Goal: Task Accomplishment & Management: Manage account settings

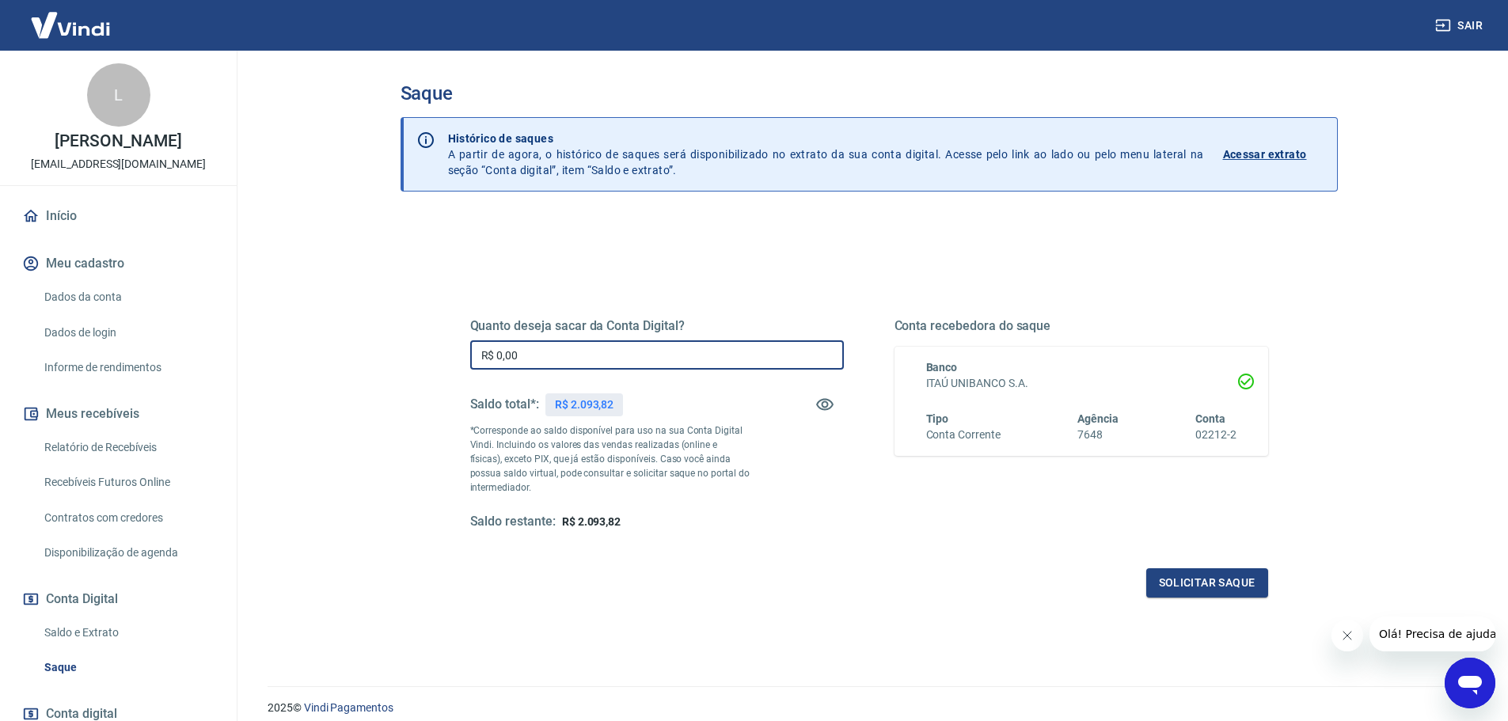
drag, startPoint x: 557, startPoint y: 357, endPoint x: 178, endPoint y: 344, distance: 379.4
click at [178, 344] on div "Sair L [PERSON_NAME] [EMAIL_ADDRESS][DOMAIN_NAME] Início Meu cadastro Dados da …" at bounding box center [754, 360] width 1508 height 721
click at [1194, 585] on button "Solicitar saque" at bounding box center [1207, 582] width 122 height 29
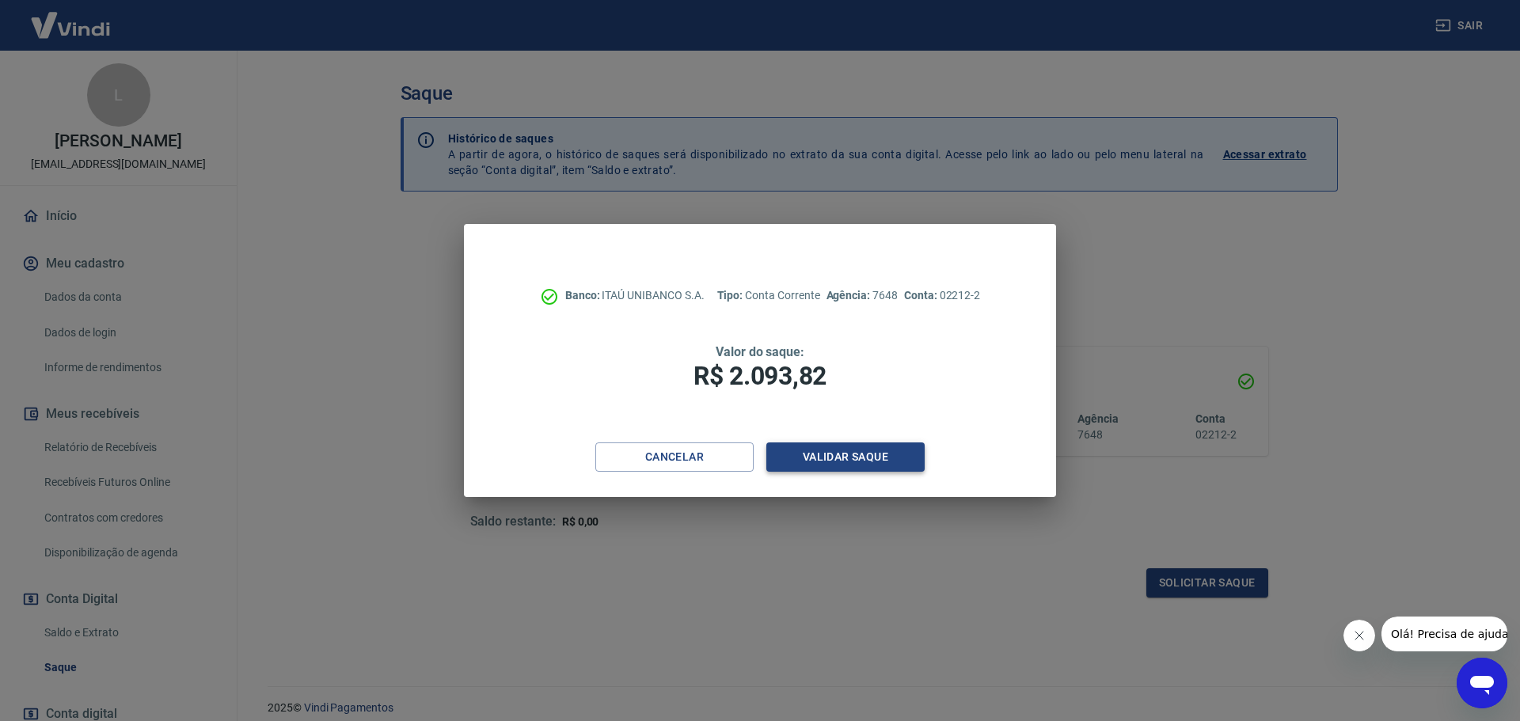
click at [815, 461] on button "Validar saque" at bounding box center [845, 457] width 158 height 29
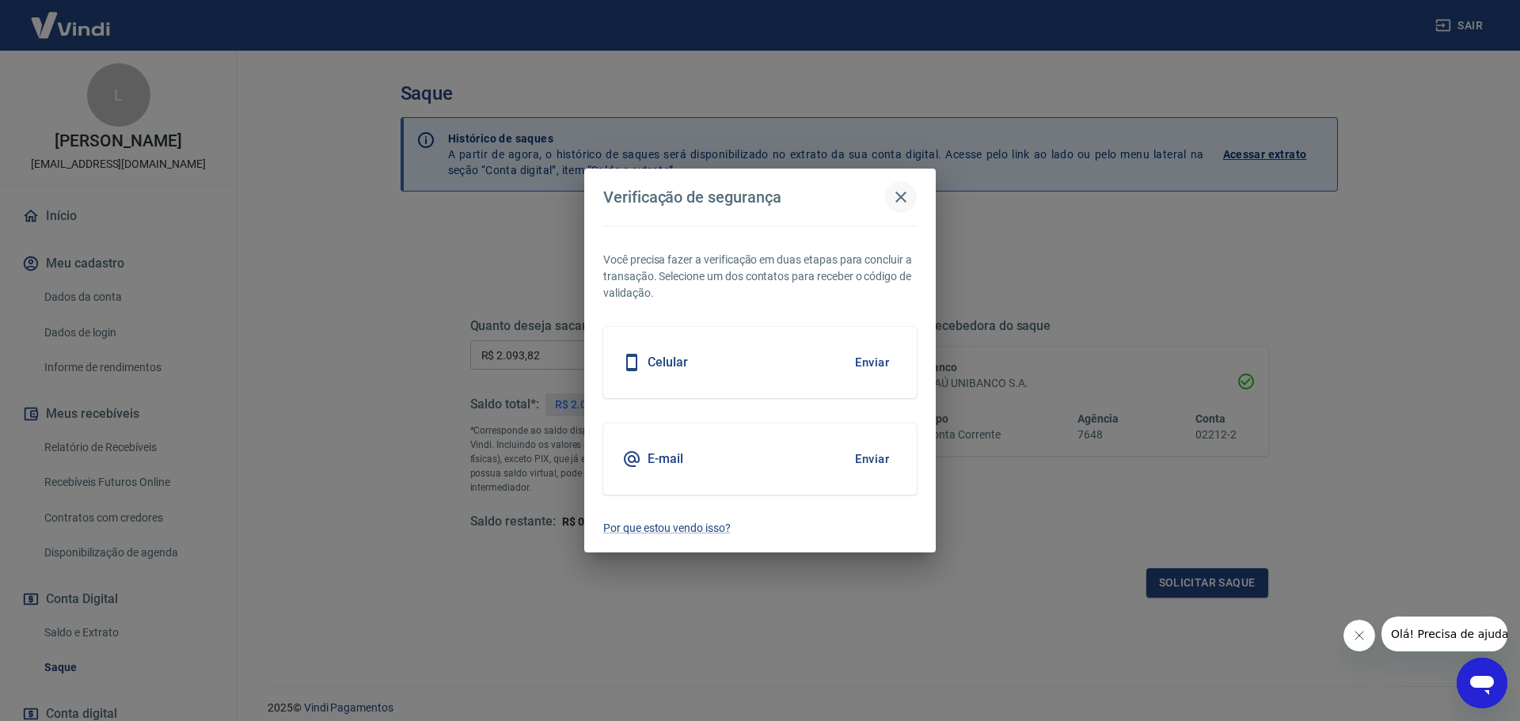
drag, startPoint x: 905, startPoint y: 199, endPoint x: 895, endPoint y: 207, distance: 12.4
click at [905, 199] on icon "button" at bounding box center [900, 197] width 19 height 19
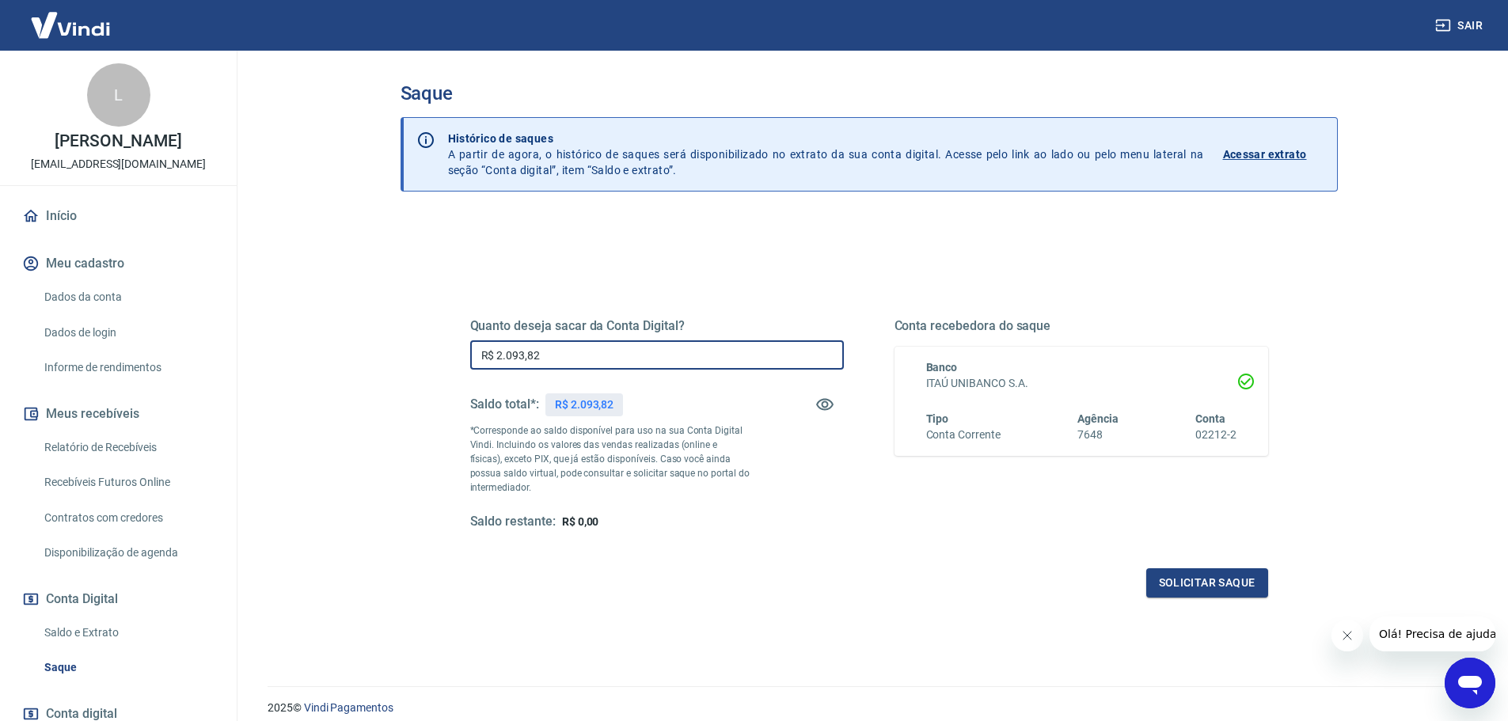
drag, startPoint x: 643, startPoint y: 347, endPoint x: 193, endPoint y: 376, distance: 450.6
click at [192, 375] on div "Sair L [PERSON_NAME] [EMAIL_ADDRESS][DOMAIN_NAME] Início Meu cadastro Dados da …" at bounding box center [754, 360] width 1508 height 721
type input "R$ 1.900,00"
click at [1205, 568] on div "Quanto deseja sacar da Conta Digital? R$ 1.900,00 ​ Saldo total*: R$ 2.093,82 *…" at bounding box center [869, 438] width 798 height 317
click at [1208, 577] on button "Solicitar saque" at bounding box center [1207, 582] width 122 height 29
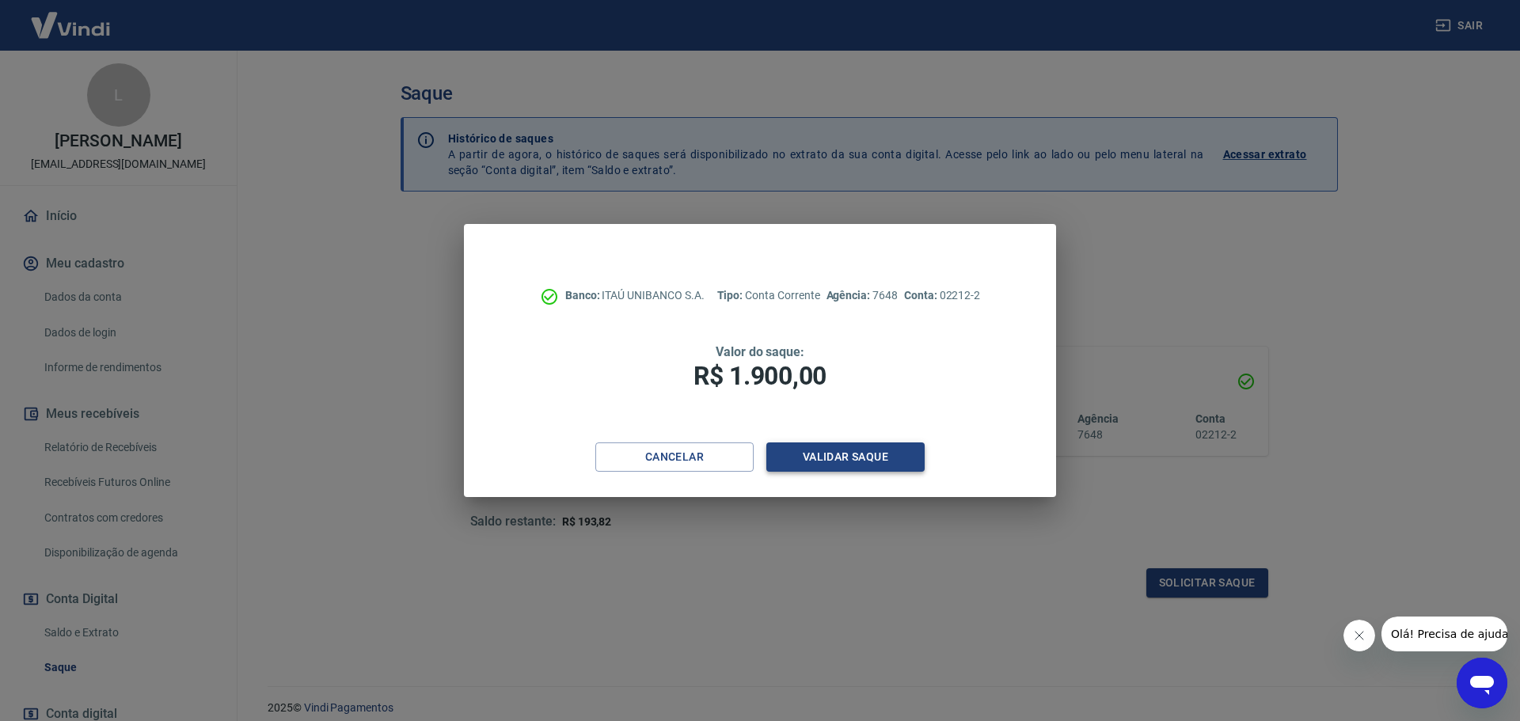
click at [861, 451] on button "Validar saque" at bounding box center [845, 457] width 158 height 29
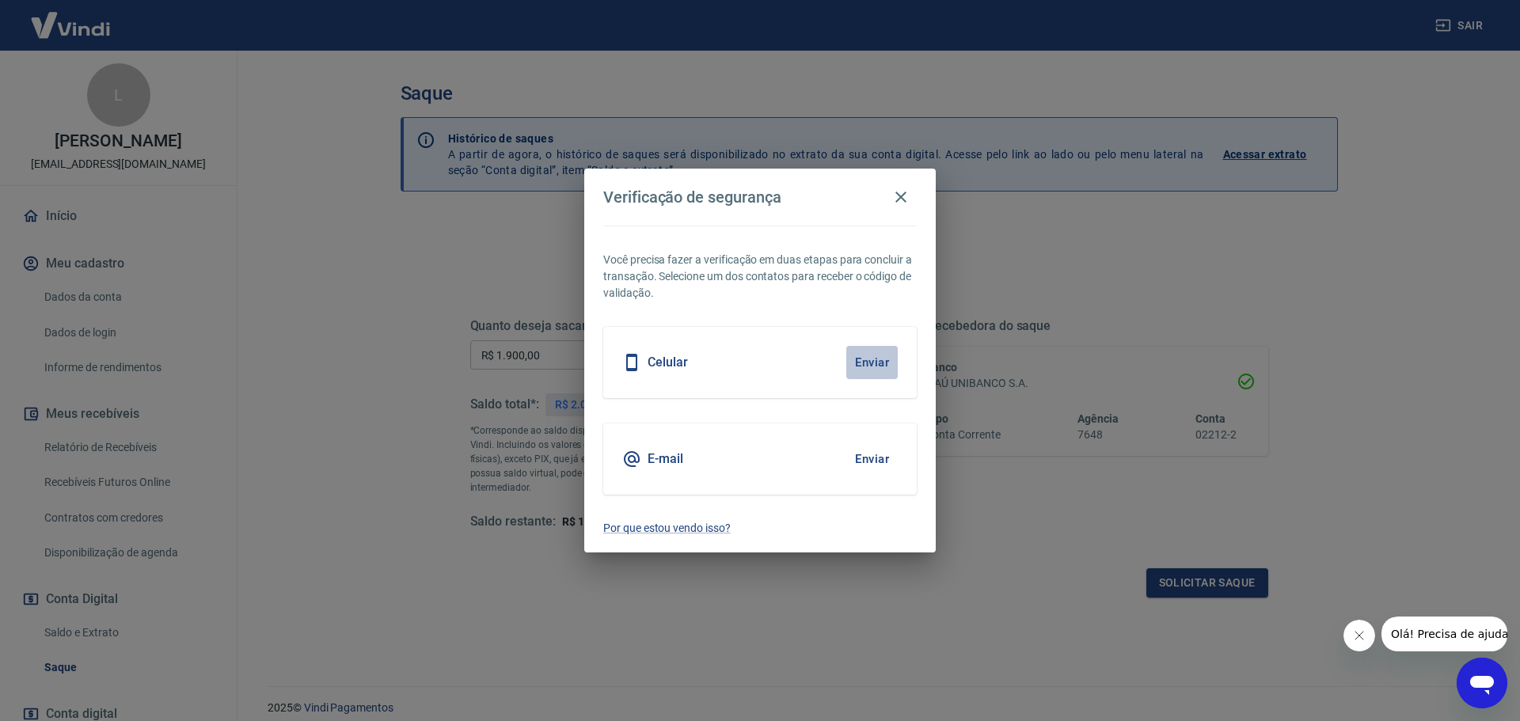
click at [880, 355] on button "Enviar" at bounding box center [871, 362] width 51 height 33
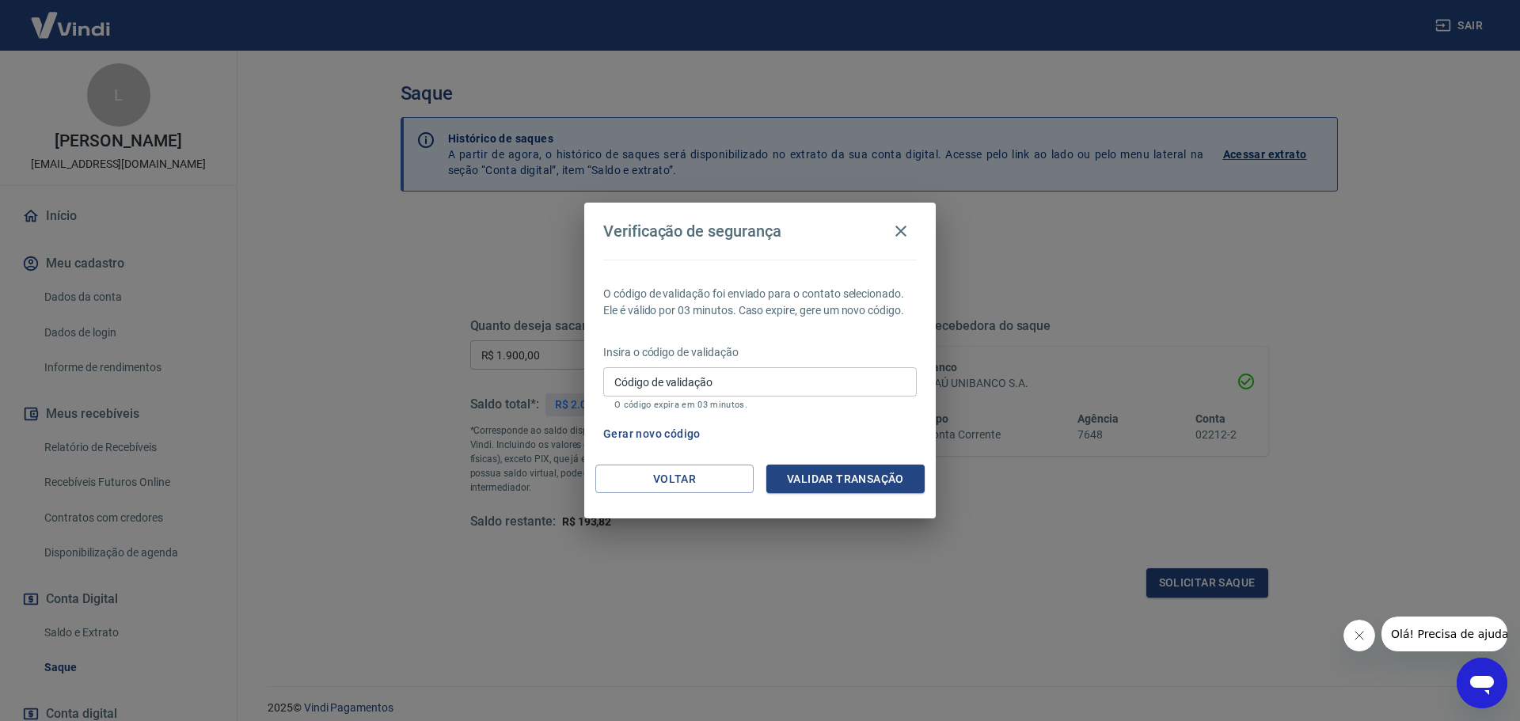
click at [700, 390] on input "Código de validação" at bounding box center [759, 381] width 313 height 29
type input "804668"
click at [826, 477] on button "Validar transação" at bounding box center [845, 479] width 158 height 29
